Goal: Find specific page/section: Find specific page/section

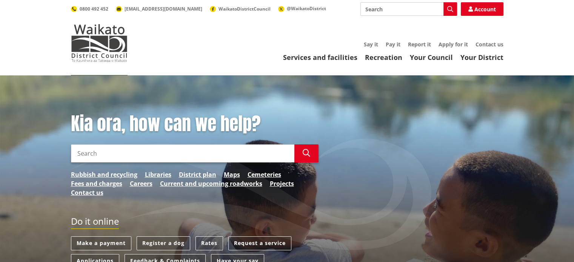
click at [233, 157] on input "Search" at bounding box center [182, 153] width 223 height 18
click at [160, 174] on link "Libraries" at bounding box center [158, 174] width 26 height 9
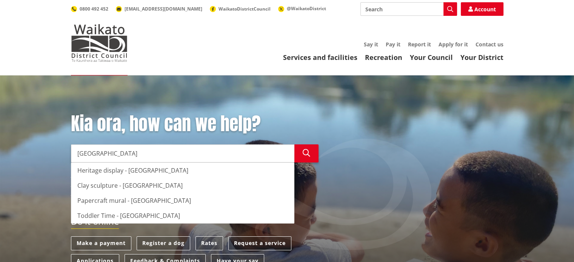
click at [160, 174] on div "Heritage display - Tuakau Library" at bounding box center [182, 170] width 223 height 15
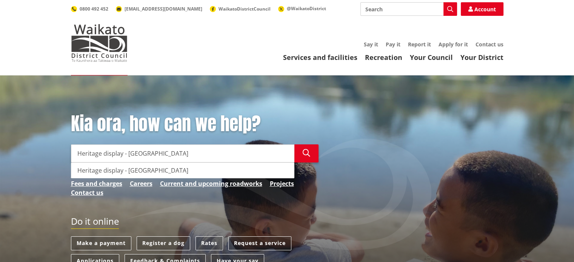
click at [122, 156] on input "Heritage display - Tuakau Library" at bounding box center [182, 153] width 223 height 18
drag, startPoint x: 128, startPoint y: 155, endPoint x: 9, endPoint y: 158, distance: 119.6
click at [9, 158] on div "Kia ora, how can we help? Search Heritage display - Tuakau Library Search Herit…" at bounding box center [287, 213] width 574 height 277
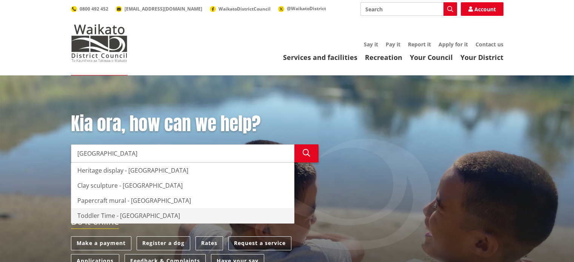
type input "Tuakau Library"
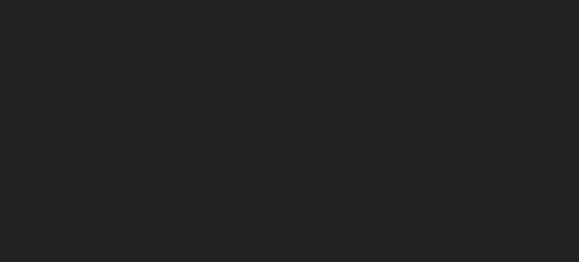
click at [134, 0] on html at bounding box center [289, 0] width 579 height 0
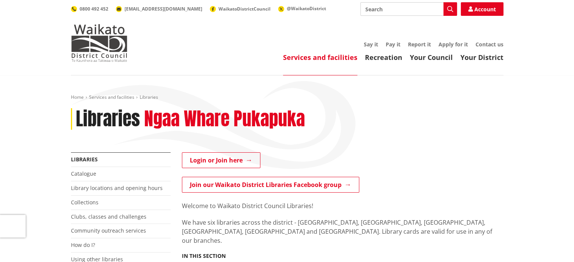
click at [86, 178] on li "Catalogue" at bounding box center [121, 174] width 100 height 14
click at [85, 173] on link "Catalogue" at bounding box center [83, 173] width 25 height 7
